Goal: Entertainment & Leisure: Consume media (video, audio)

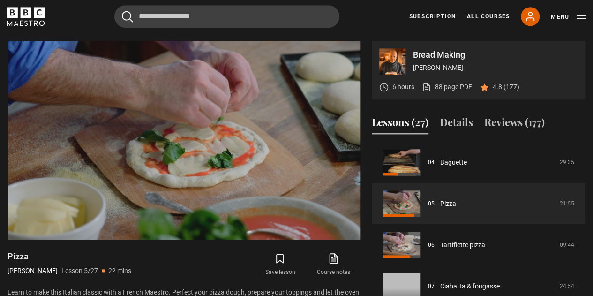
scroll to position [415, 0]
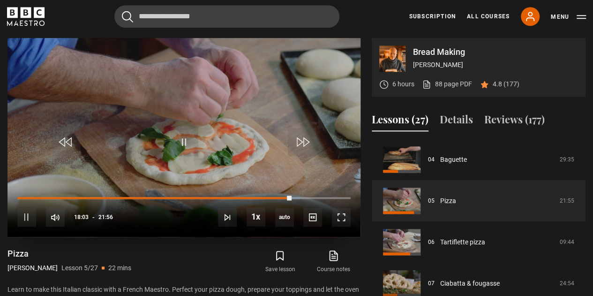
click at [229, 196] on div "10s Skip Back 10 seconds Pause 10s Skip Forward 10 seconds Loaded : 84.73% 16:2…" at bounding box center [184, 211] width 353 height 52
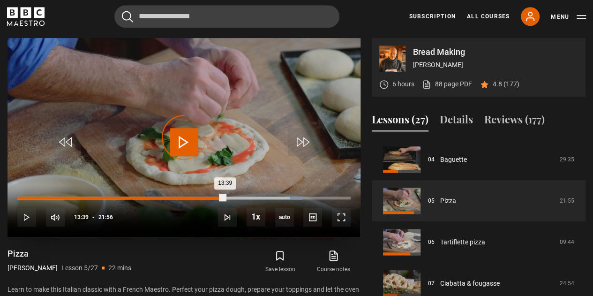
click at [225, 197] on div "Loaded : 85.49% 13:39 13:39" at bounding box center [183, 197] width 333 height 3
click at [212, 196] on div "Loaded : 0.00% 12:49 12:49" at bounding box center [183, 197] width 333 height 3
click at [205, 196] on div "12:53" at bounding box center [115, 197] width 196 height 3
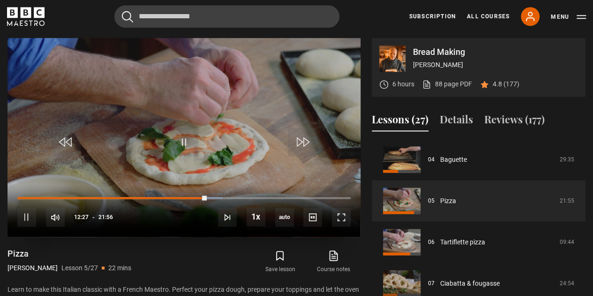
click at [239, 138] on video "Video Player" at bounding box center [184, 137] width 353 height 199
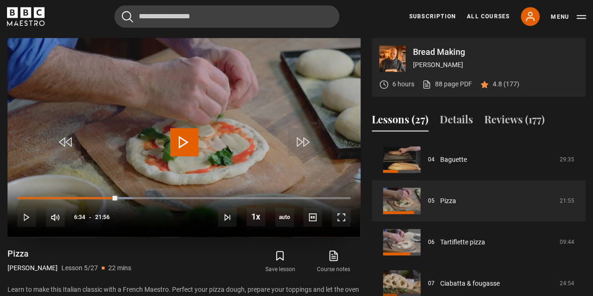
click at [179, 139] on span "Video Player" at bounding box center [184, 142] width 28 height 28
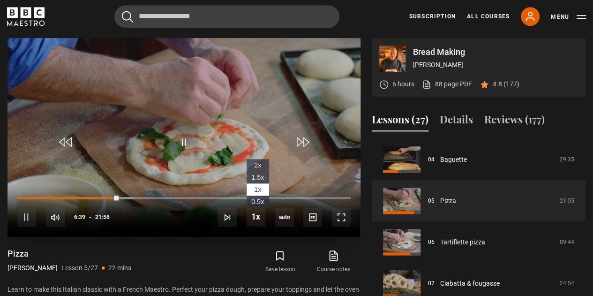
click at [259, 174] on span "1.5x" at bounding box center [257, 178] width 13 height 8
click at [198, 198] on div "10s Skip Back 10 seconds Pause 10s Skip Forward 10 seconds Loaded : 36.85% 11:4…" at bounding box center [184, 211] width 353 height 52
click at [195, 195] on div "10s Skip Back 10 seconds Pause 10s Skip Forward 10 seconds Loaded : 37.23% 11:4…" at bounding box center [184, 211] width 353 height 52
click at [195, 198] on div "10s Skip Back 10 seconds Pause 10s Skip Forward 10 seconds Loaded : 37.23% 11:4…" at bounding box center [184, 211] width 353 height 52
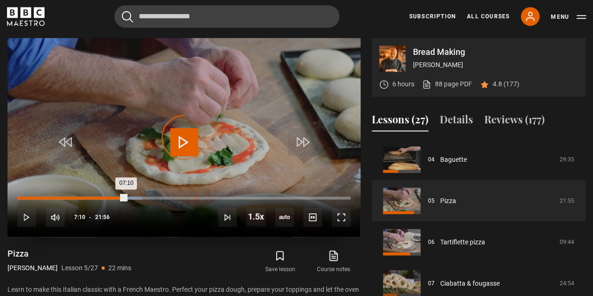
click at [195, 197] on div "Loaded : 37.23% 11:43 07:10" at bounding box center [183, 197] width 333 height 3
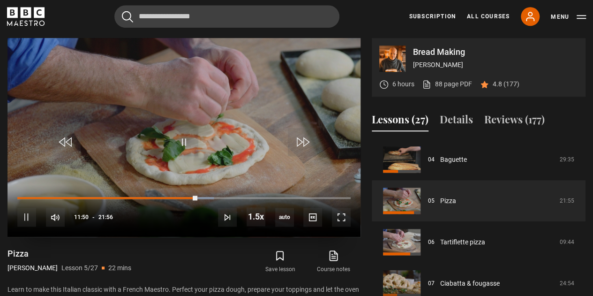
click at [185, 199] on div "10s Skip Back 10 seconds Pause 10s Skip Forward 10 seconds Loaded : 58.89% 11:1…" at bounding box center [184, 211] width 353 height 52
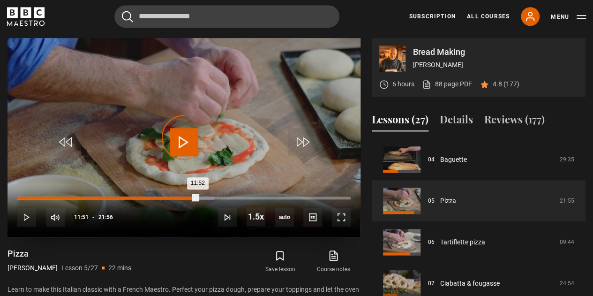
click at [184, 198] on div "Loaded : 58.89% 11:00 11:52" at bounding box center [183, 197] width 333 height 3
click at [171, 196] on div "10:05" at bounding box center [171, 197] width 1 height 3
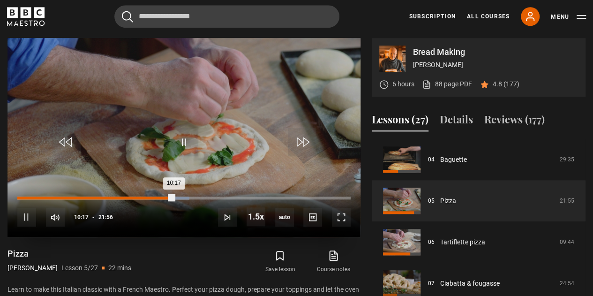
click at [164, 196] on div "Loaded : 51.67% 09:39 10:17" at bounding box center [183, 197] width 333 height 3
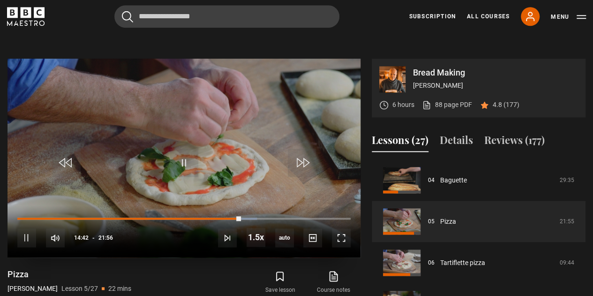
scroll to position [368, 0]
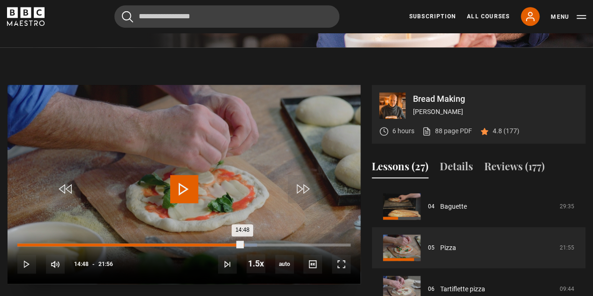
click at [242, 244] on div "14:48" at bounding box center [129, 244] width 225 height 3
click at [246, 243] on div "Loaded : 72.95% 15:01 15:01" at bounding box center [183, 244] width 333 height 3
drag, startPoint x: 245, startPoint y: 243, endPoint x: 249, endPoint y: 244, distance: 4.7
click at [249, 244] on div "15:16" at bounding box center [132, 244] width 231 height 3
drag, startPoint x: 246, startPoint y: 244, endPoint x: 253, endPoint y: 244, distance: 7.0
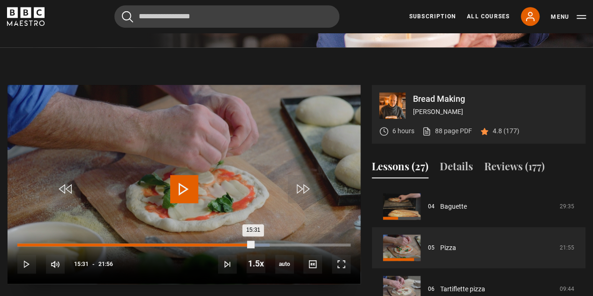
click at [253, 244] on div "15:31" at bounding box center [135, 244] width 236 height 3
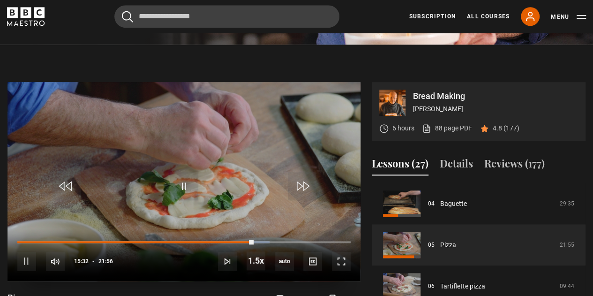
scroll to position [415, 0]
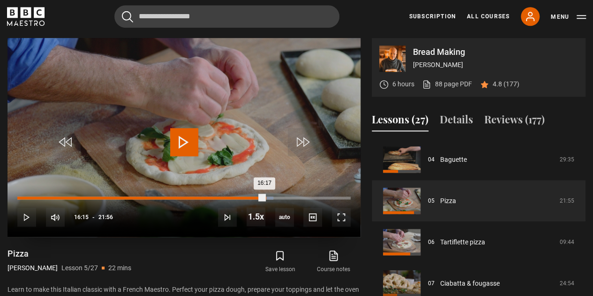
drag, startPoint x: 254, startPoint y: 196, endPoint x: 264, endPoint y: 197, distance: 10.3
click at [264, 197] on div "16:17" at bounding box center [140, 197] width 247 height 3
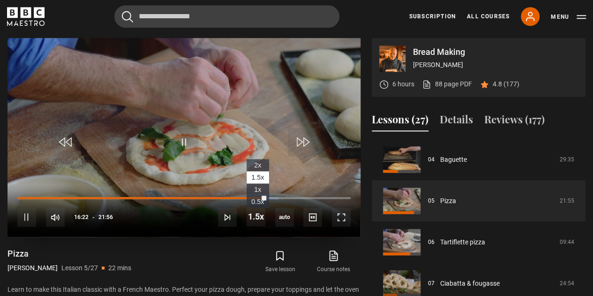
click at [255, 186] on span "1x" at bounding box center [257, 190] width 7 height 8
click at [261, 199] on div "10s Skip Back 10 seconds Pause 10s Skip Forward 10 seconds Loaded : 79.03% 15:3…" at bounding box center [184, 211] width 353 height 52
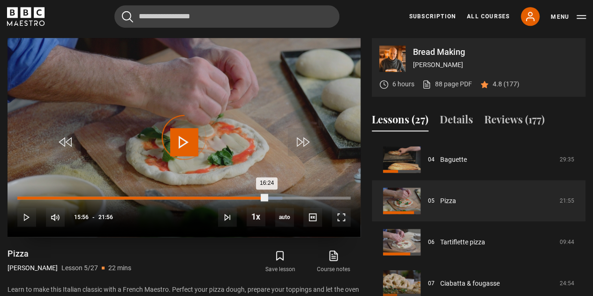
click at [259, 196] on div "Loaded : 79.41% 15:56 16:24" at bounding box center [183, 197] width 333 height 3
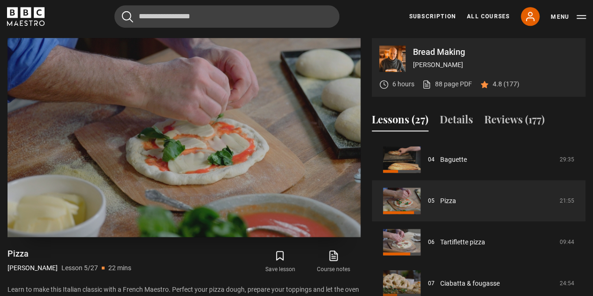
click at [237, 124] on video "Video Player" at bounding box center [184, 137] width 353 height 199
